Goal: Task Accomplishment & Management: Use online tool/utility

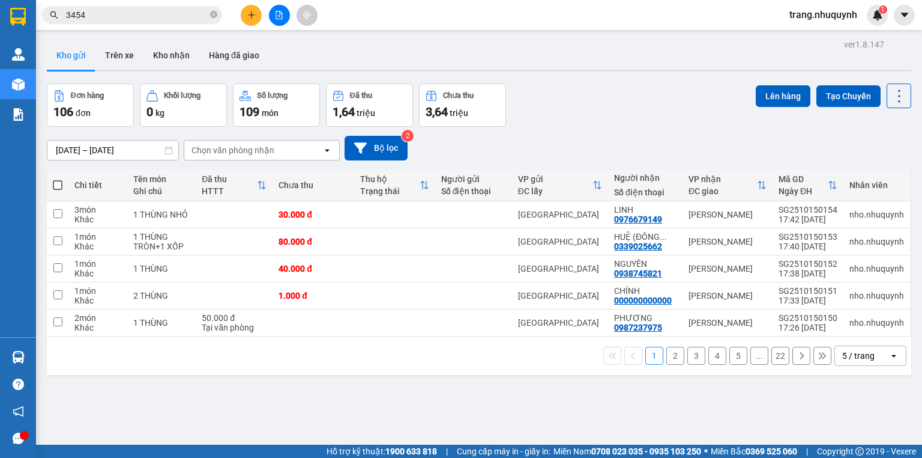
click at [555, 47] on div "Kho gửi Trên xe Kho nhận Hàng đã giao" at bounding box center [479, 57] width 865 height 32
drag, startPoint x: 295, startPoint y: 370, endPoint x: 310, endPoint y: 120, distance: 250.2
click at [295, 370] on div "1 2 3 4 5 ... 22 5 / trang open" at bounding box center [479, 355] width 865 height 38
click at [573, 87] on div "Đơn hàng 106 đơn Khối lượng 0 kg Số lượng 109 món Đã thu 1,64 triệu Chưa thu 3,…" at bounding box center [479, 104] width 865 height 43
click at [135, 12] on input "3454" at bounding box center [137, 14] width 142 height 13
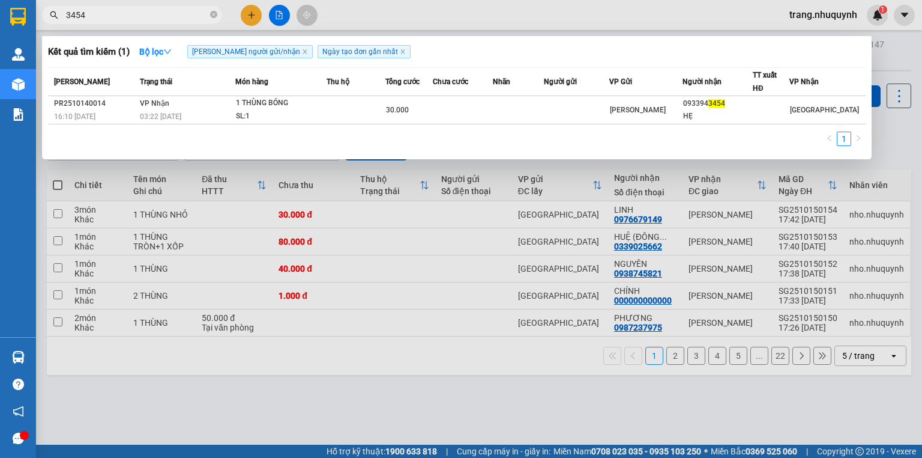
click at [135, 12] on input "3454" at bounding box center [137, 14] width 142 height 13
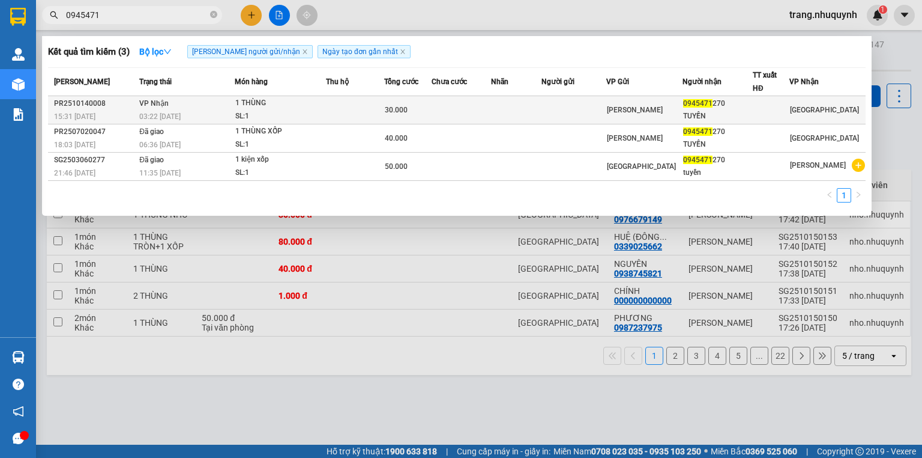
type input "0945471"
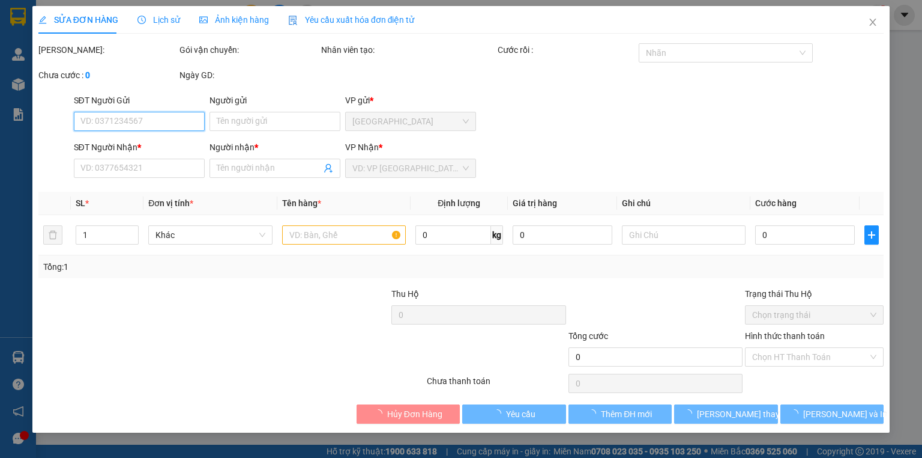
type input "0945471270"
type input "TUYỀN"
type input "30.000"
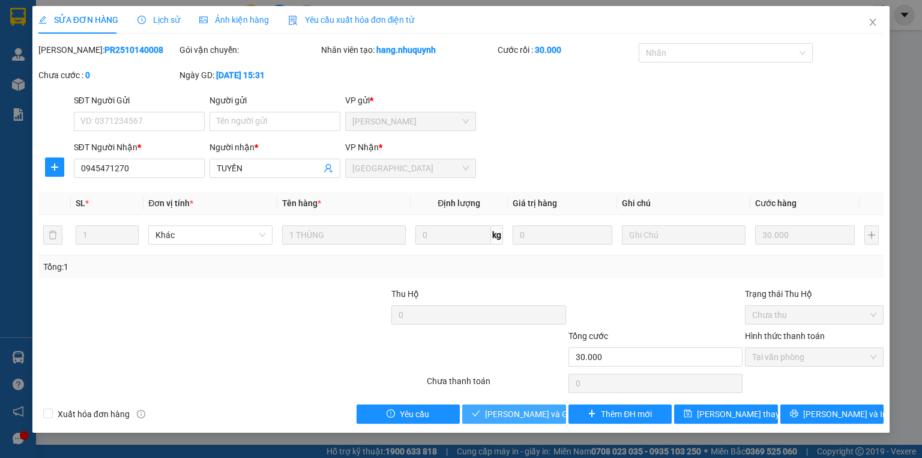
click at [516, 416] on span "[PERSON_NAME] và Giao hàng" at bounding box center [542, 413] width 115 height 13
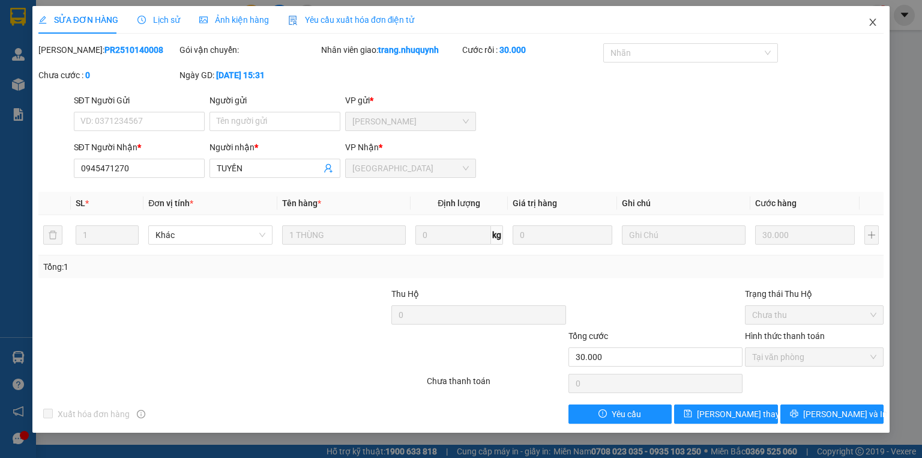
click at [876, 20] on icon "close" at bounding box center [873, 22] width 10 height 10
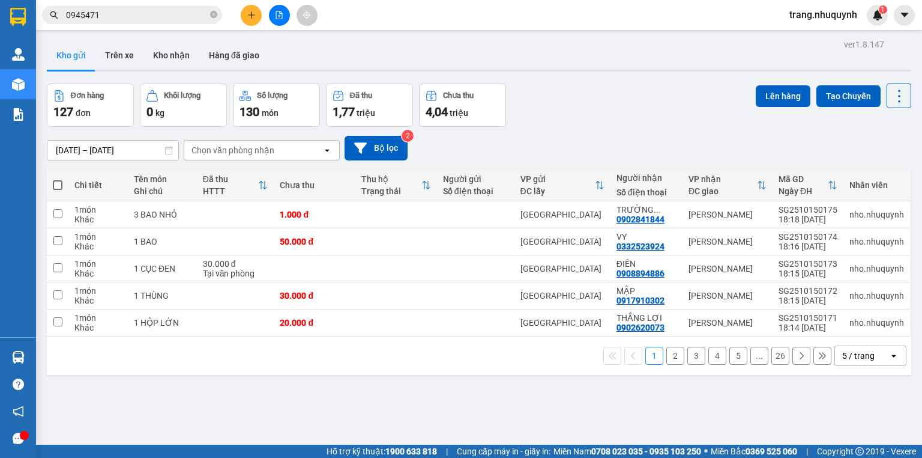
drag, startPoint x: 268, startPoint y: 360, endPoint x: 399, endPoint y: 243, distance: 175.2
click at [268, 358] on div "1 2 3 4 5 ... 26 5 / trang open" at bounding box center [479, 355] width 855 height 20
click at [653, 71] on div at bounding box center [479, 71] width 865 height 2
click at [682, 138] on div "[DATE] – [DATE] Press the down arrow key to interact with the calendar and sele…" at bounding box center [479, 148] width 865 height 43
click at [630, 142] on div "[DATE] – [DATE] Press the down arrow key to interact with the calendar and sele…" at bounding box center [479, 148] width 865 height 25
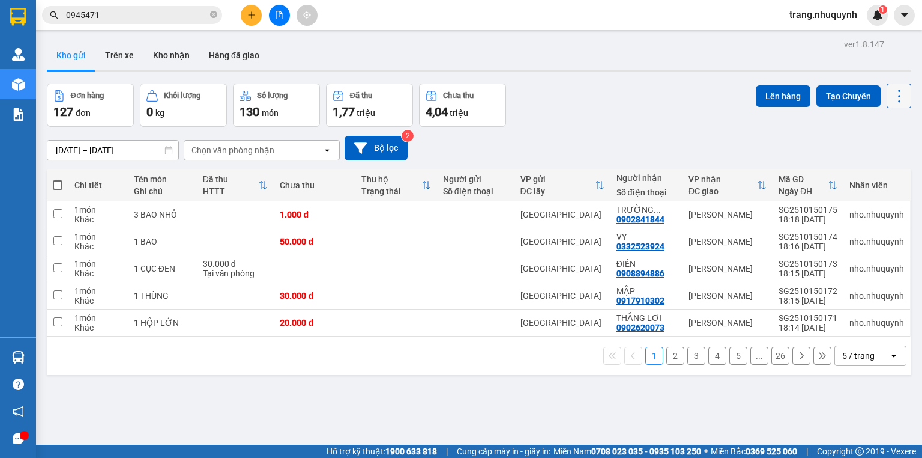
click at [893, 106] on button at bounding box center [899, 95] width 25 height 25
click at [884, 173] on span "Làm mới" at bounding box center [875, 171] width 33 height 12
click at [604, 110] on div "Đơn hàng 127 đơn Khối lượng 0 kg Số lượng 130 món Đã thu 1,77 triệu Chưa thu 4,…" at bounding box center [479, 104] width 865 height 43
click at [622, 97] on div "Đơn hàng 127 đơn Khối lượng 0 kg Số lượng 130 món Đã thu 1,77 triệu Chưa thu 4,…" at bounding box center [479, 104] width 865 height 43
click at [262, 373] on div "1 2 3 4 5 ... 26 5 / trang open" at bounding box center [479, 355] width 865 height 38
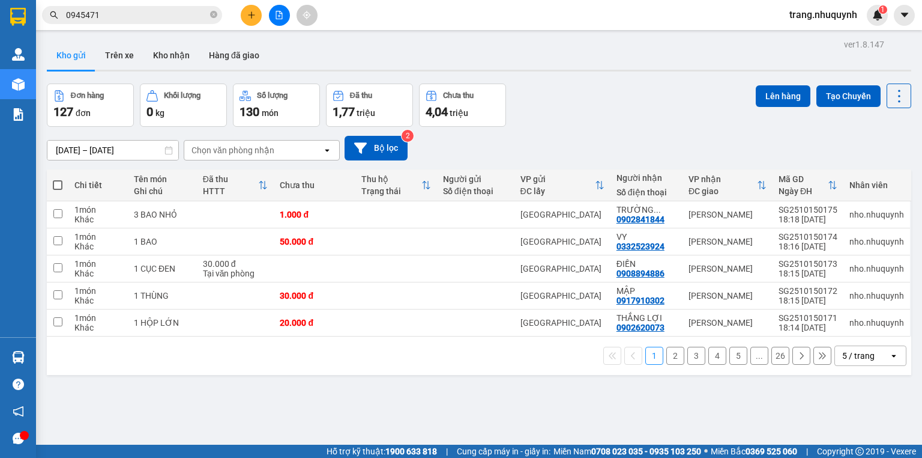
drag, startPoint x: 259, startPoint y: 402, endPoint x: 265, endPoint y: 406, distance: 6.5
click at [259, 402] on div "ver 1.8.147 Kho gửi Trên xe Kho nhận Hàng đã giao Đơn hàng 127 đơn Khối lượng 0…" at bounding box center [479, 265] width 874 height 458
click at [629, 89] on div "Đơn hàng 127 đơn Khối lượng 0 kg Số lượng 130 món Đã thu 1,77 triệu Chưa thu 4,…" at bounding box center [479, 104] width 865 height 43
click at [289, 408] on div "ver 1.8.147 Kho gửi Trên xe Kho nhận Hàng đã giao Đơn hàng 127 đơn Khối lượng 0…" at bounding box center [479, 265] width 874 height 458
click at [579, 150] on div "[DATE] – [DATE] Press the down arrow key to interact with the calendar and sele…" at bounding box center [479, 148] width 865 height 25
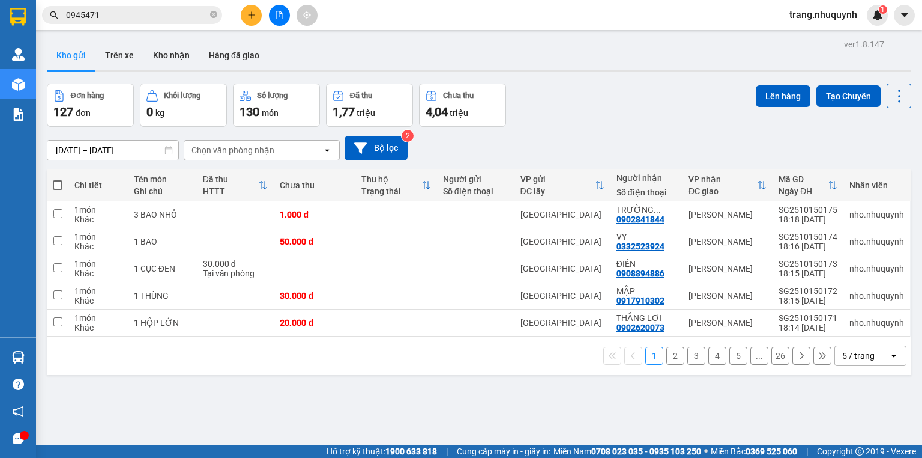
click at [193, 456] on div "Hỗ trợ kỹ thuật: 1900 633 818 | Cung cấp máy in - giấy in: [GEOGRAPHIC_DATA] 07…" at bounding box center [458, 450] width 916 height 13
